Goal: Check status: Check status

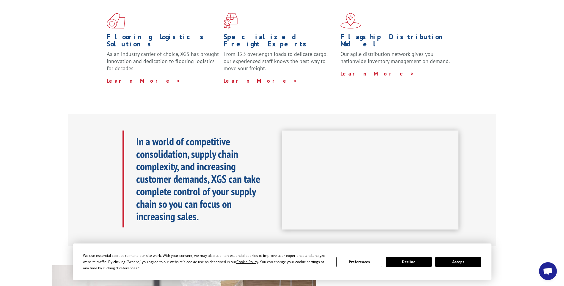
scroll to position [178, 0]
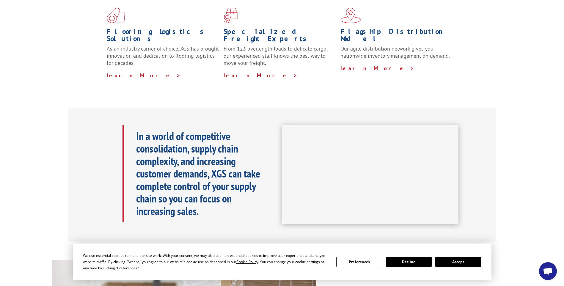
click at [276, 125] on button "Accept" at bounding box center [458, 262] width 46 height 10
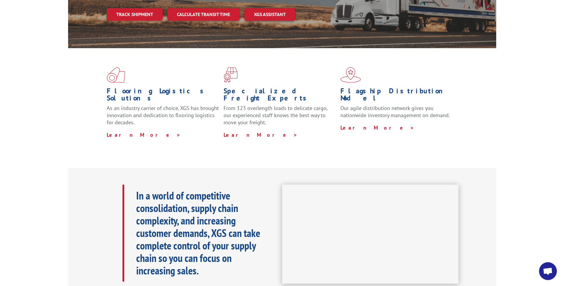
scroll to position [0, 0]
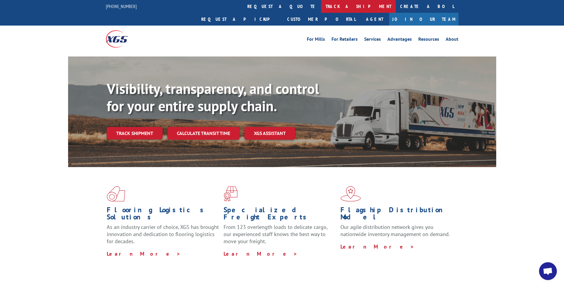
click at [276, 3] on link "track a shipment" at bounding box center [358, 6] width 75 height 13
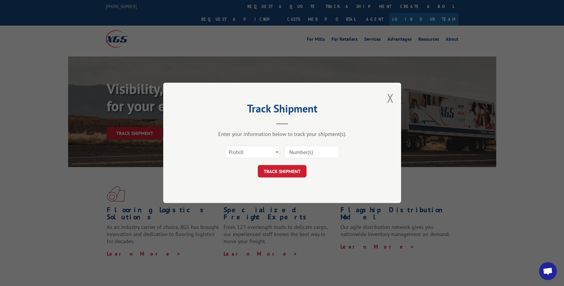
click at [276, 125] on input at bounding box center [311, 152] width 55 height 12
paste input "# 00017418382"
type input "# 00017418382"
click at [276, 125] on button "TRACK SHIPMENT" at bounding box center [282, 171] width 49 height 12
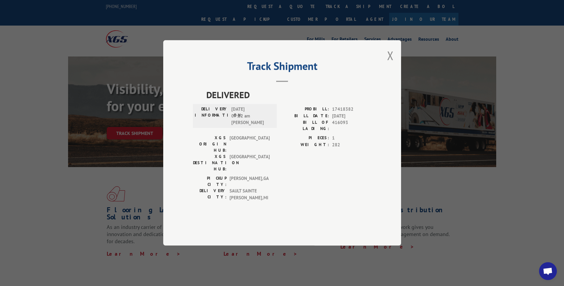
drag, startPoint x: 95, startPoint y: 18, endPoint x: 228, endPoint y: 49, distance: 136.4
click at [228, 49] on div "Track Shipment DELIVERED DELIVERY INFORMATION: [DATE] 07:22 am [PERSON_NAME]: 1…" at bounding box center [282, 143] width 564 height 286
drag, startPoint x: 51, startPoint y: 11, endPoint x: 213, endPoint y: 46, distance: 164.9
click at [213, 46] on div "Track Shipment DELIVERED DELIVERY INFORMATION: [DATE] 07:22 am [PERSON_NAME]: 1…" at bounding box center [282, 143] width 564 height 286
